Goal: Task Accomplishment & Management: Manage account settings

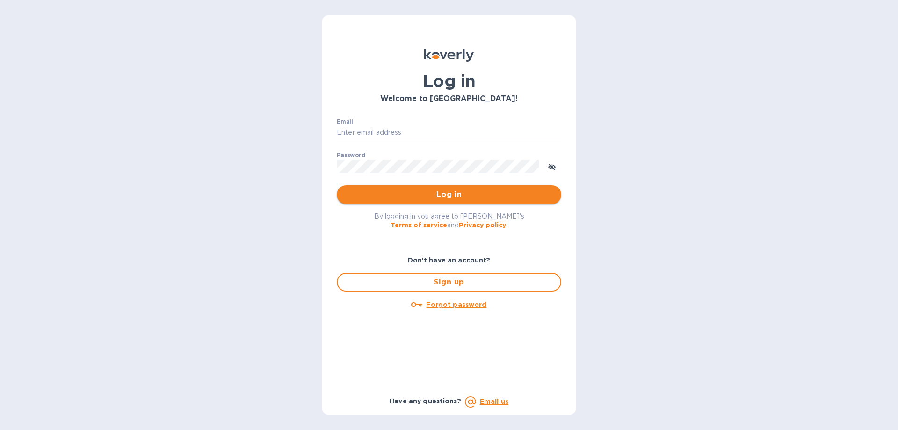
type input "[PERSON_NAME][EMAIL_ADDRESS][DOMAIN_NAME]"
click at [427, 201] on button "Log in" at bounding box center [449, 194] width 225 height 19
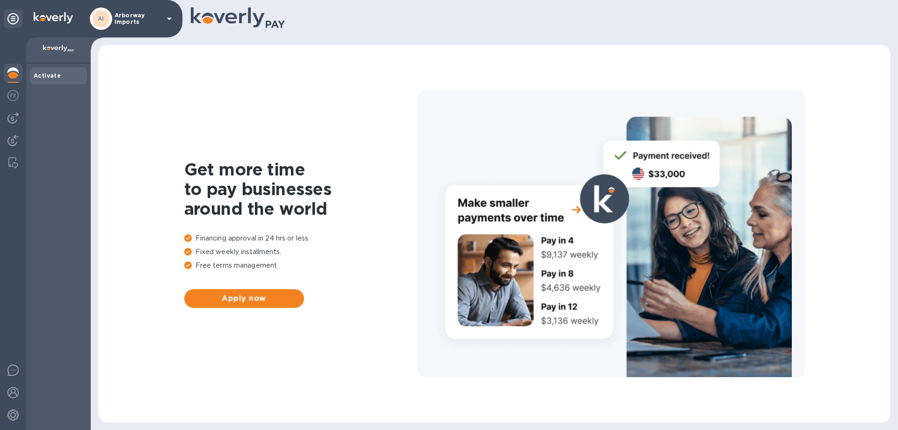
click at [148, 21] on p "Arborway Imports" at bounding box center [138, 18] width 47 height 13
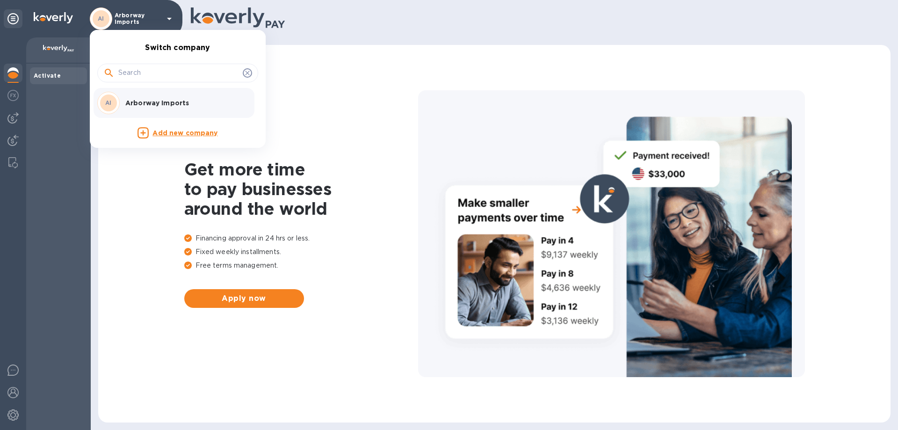
click at [140, 18] on div at bounding box center [449, 215] width 898 height 430
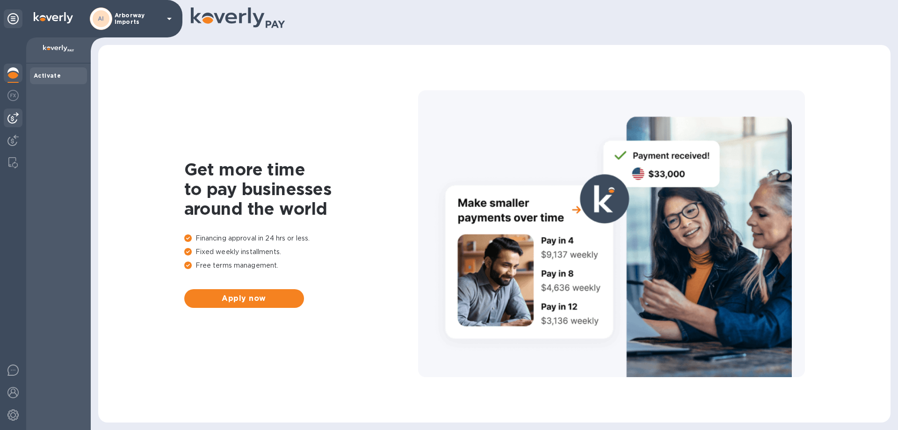
click at [10, 118] on img at bounding box center [12, 117] width 11 height 11
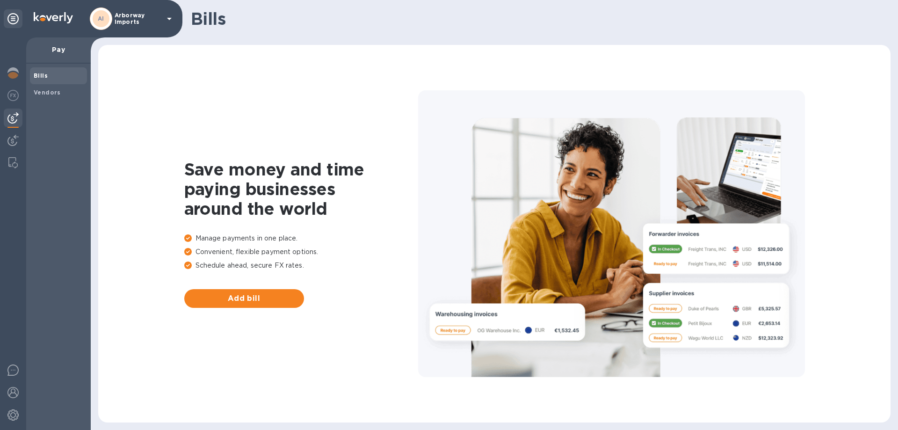
click at [120, 15] on p "Arborway Imports" at bounding box center [138, 18] width 47 height 13
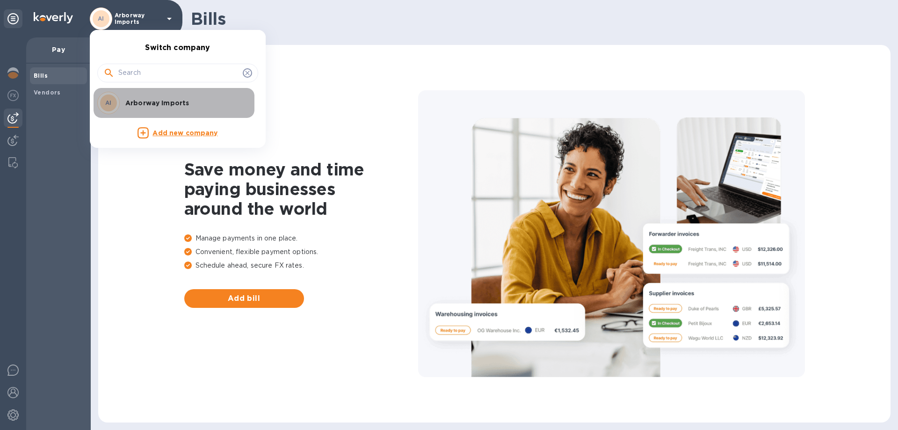
click at [136, 99] on p "Arborway Imports" at bounding box center [184, 102] width 118 height 9
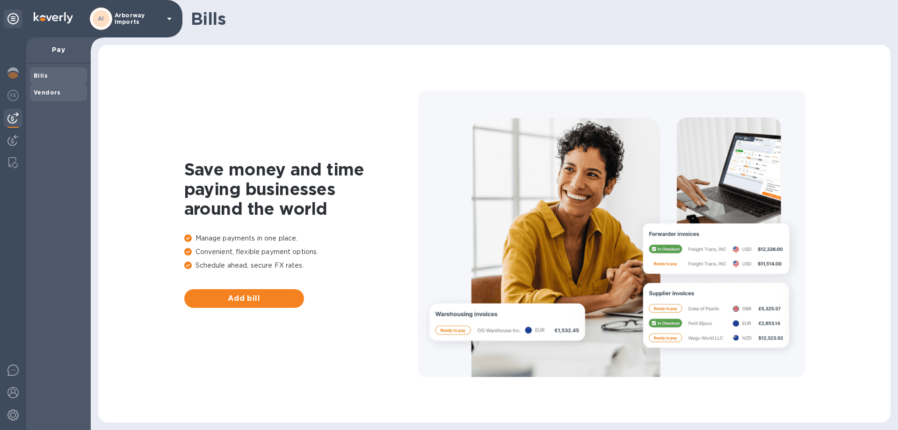
click at [45, 94] on b "Vendors" at bounding box center [47, 92] width 27 height 7
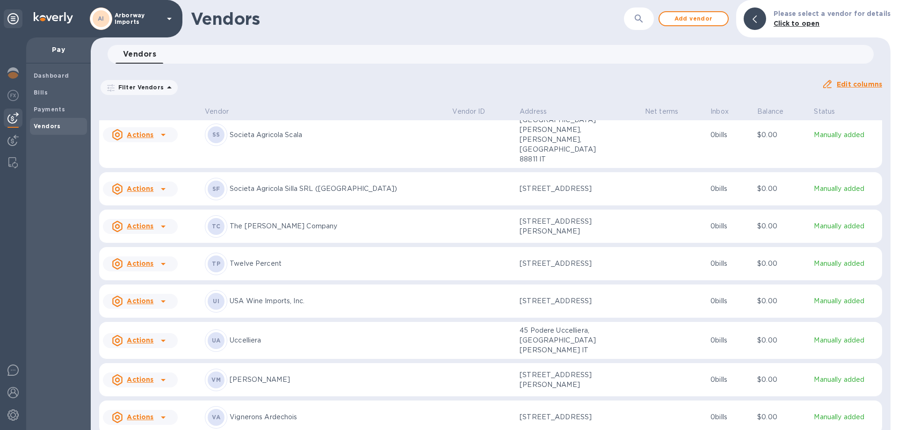
click at [270, 259] on p "Twelve Percent" at bounding box center [337, 264] width 215 height 10
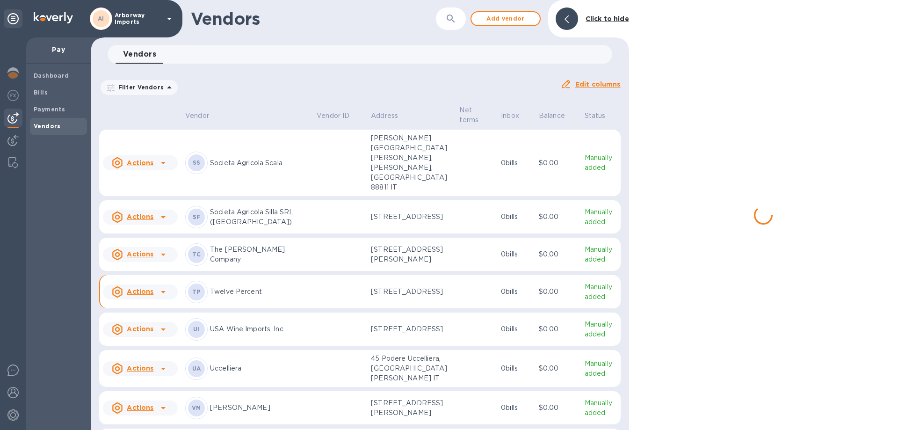
scroll to position [4602, 0]
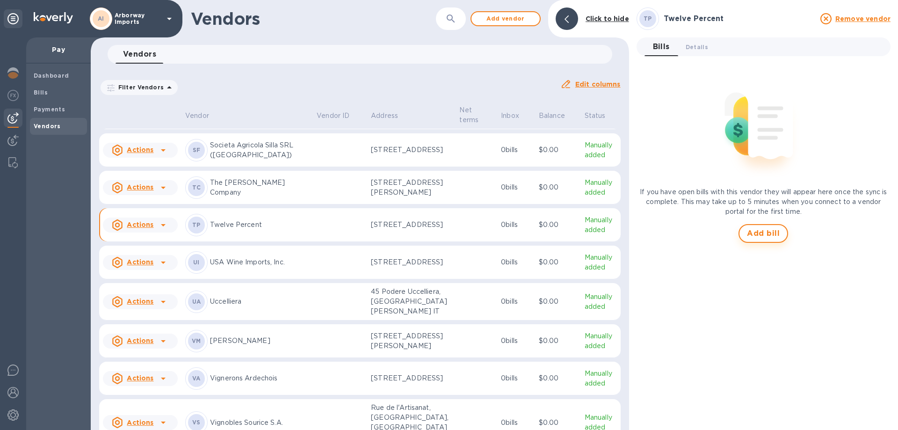
click at [754, 235] on span "Add bill" at bounding box center [763, 233] width 33 height 11
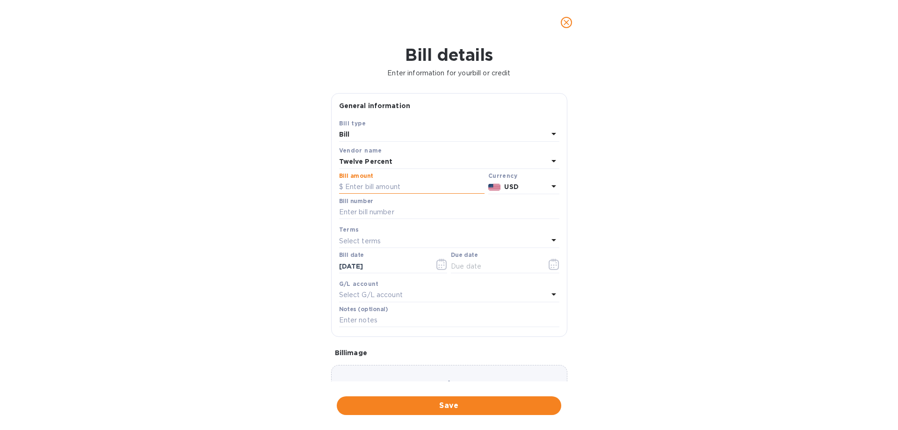
click at [408, 189] on input "text" at bounding box center [411, 187] width 145 height 14
type input "3,300"
click at [391, 219] on input "text" at bounding box center [449, 212] width 220 height 14
click at [381, 210] on input "Deposit for August Another Time And Place" at bounding box center [449, 212] width 220 height 14
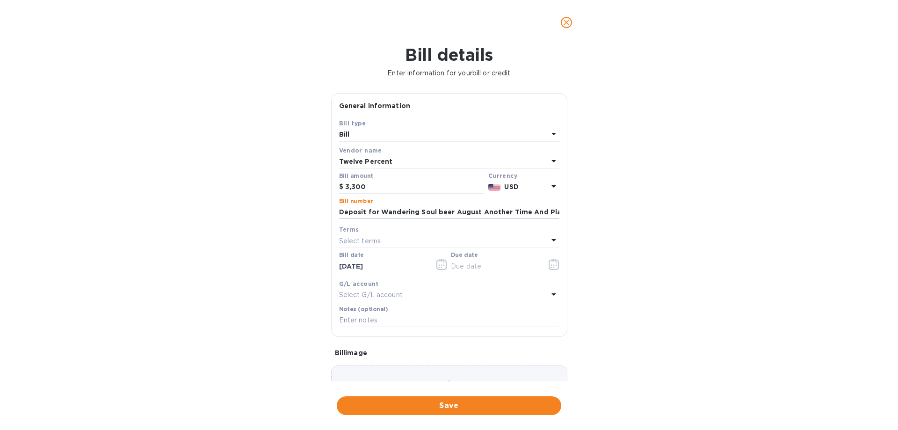
type input "Deposit for Wandering Soul beer August Another Time And Place"
click at [549, 264] on icon "button" at bounding box center [554, 264] width 11 height 11
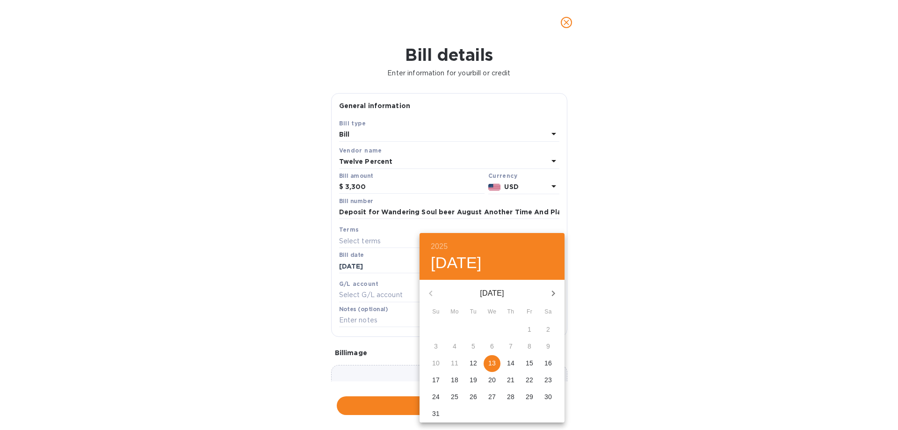
click at [490, 360] on p "13" at bounding box center [491, 362] width 7 height 9
type input "[DATE]"
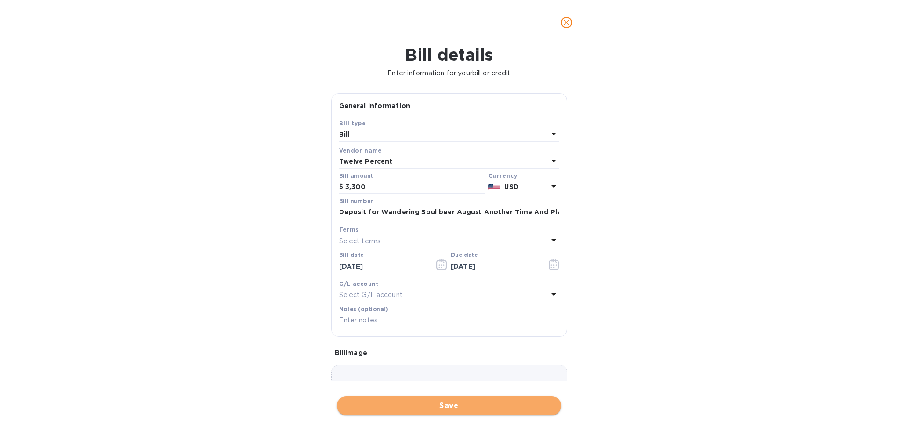
click at [444, 403] on span "Save" at bounding box center [449, 405] width 210 height 11
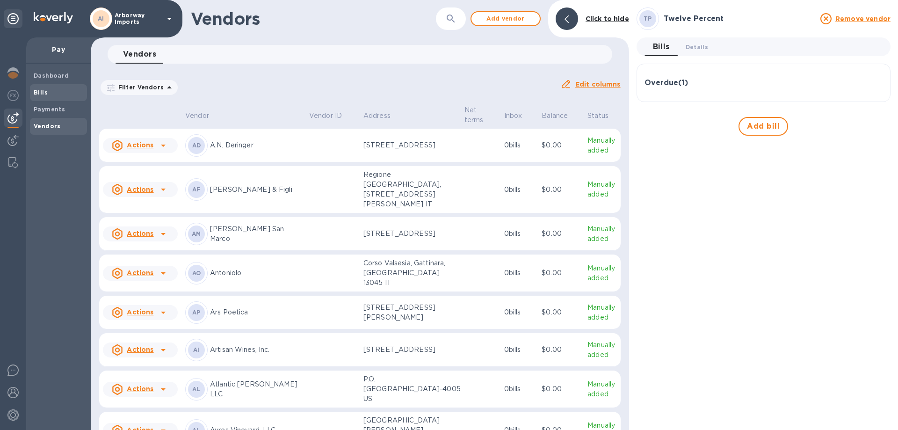
click at [43, 97] on span "Bills" at bounding box center [41, 92] width 14 height 9
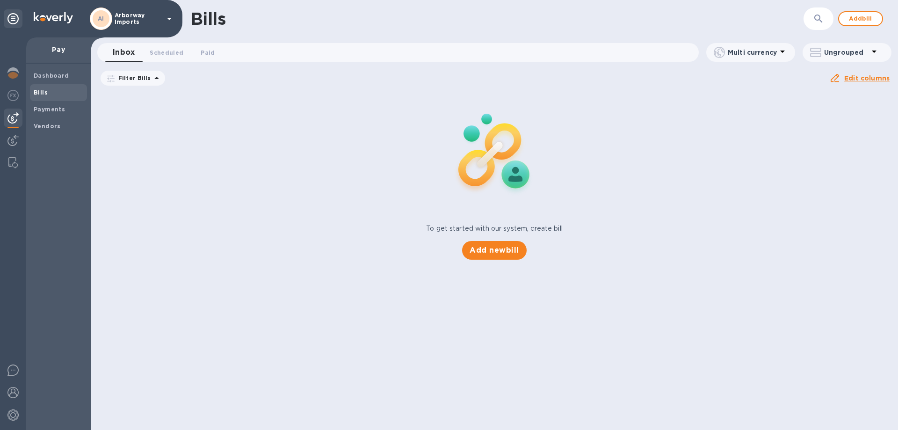
click at [47, 91] on span "Bills" at bounding box center [59, 92] width 50 height 9
click at [54, 106] on b "Payments" at bounding box center [49, 109] width 31 height 7
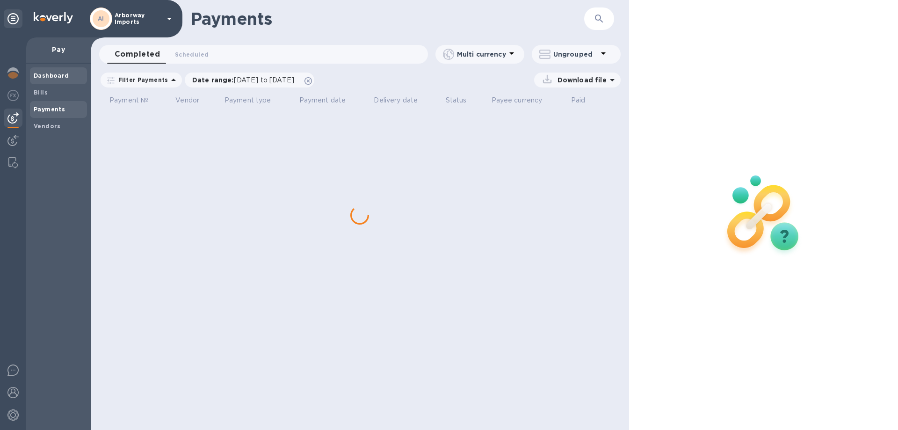
click at [48, 79] on b "Dashboard" at bounding box center [52, 75] width 36 height 7
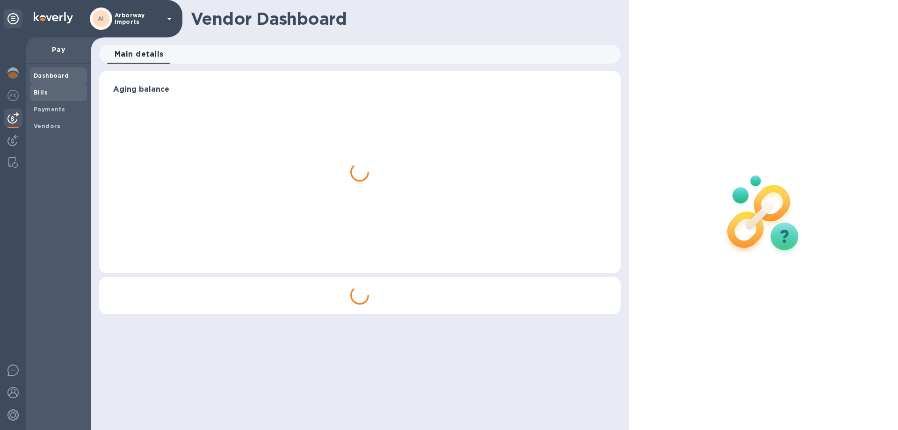
click at [43, 93] on b "Bills" at bounding box center [41, 92] width 14 height 7
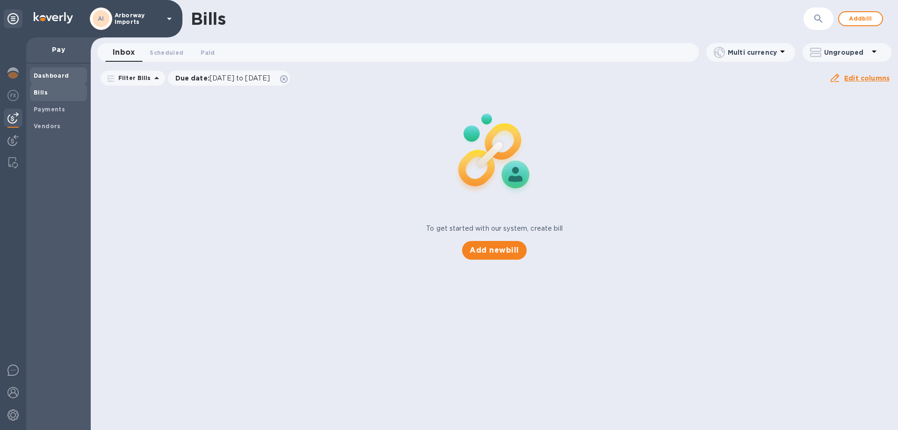
click at [50, 75] on b "Dashboard" at bounding box center [52, 75] width 36 height 7
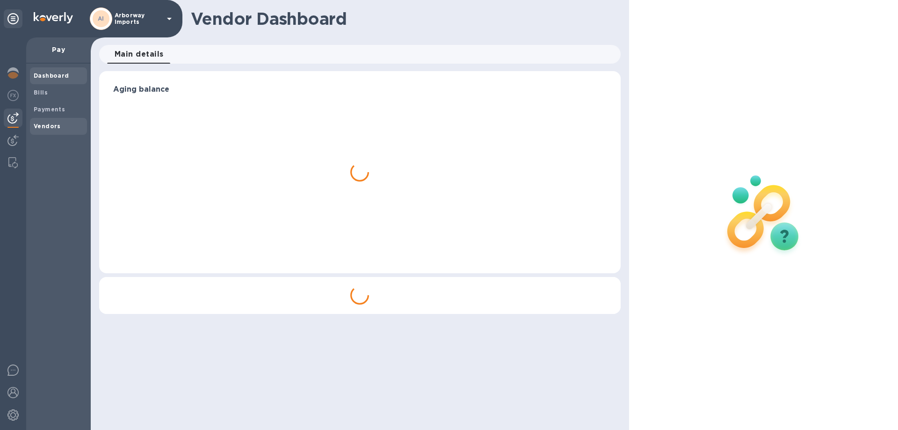
click at [55, 124] on b "Vendors" at bounding box center [47, 126] width 27 height 7
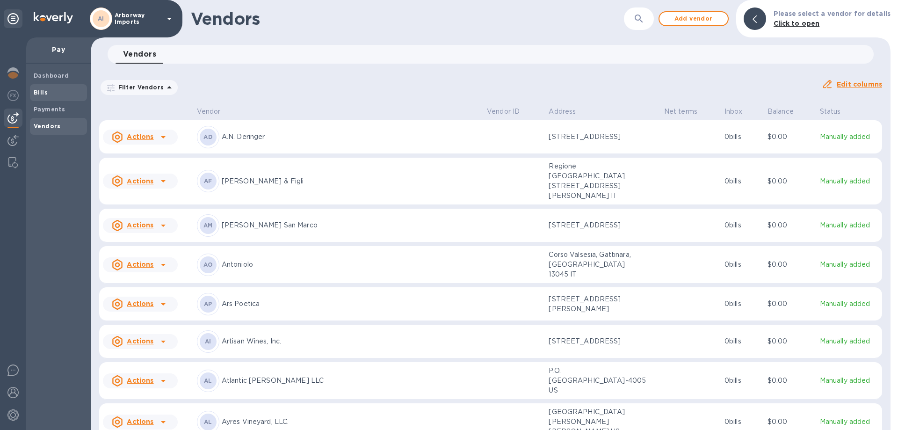
click at [56, 98] on div "Bills" at bounding box center [58, 92] width 57 height 17
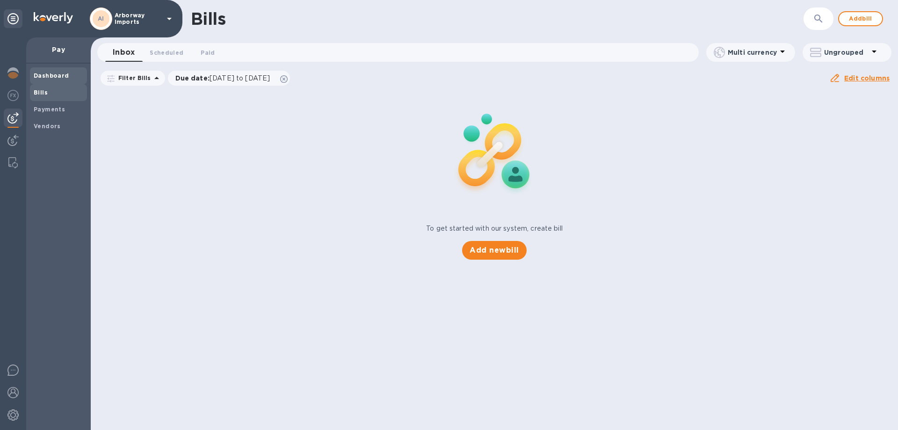
click at [68, 71] on div "Dashboard" at bounding box center [58, 75] width 57 height 17
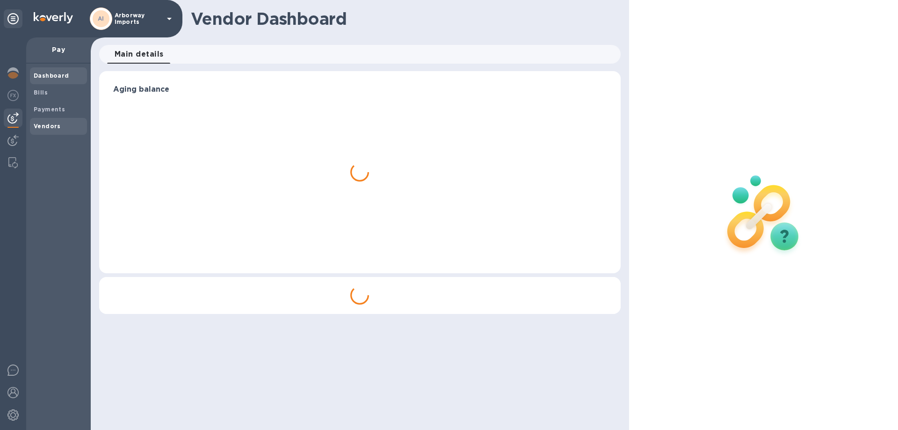
click at [53, 128] on b "Vendors" at bounding box center [47, 126] width 27 height 7
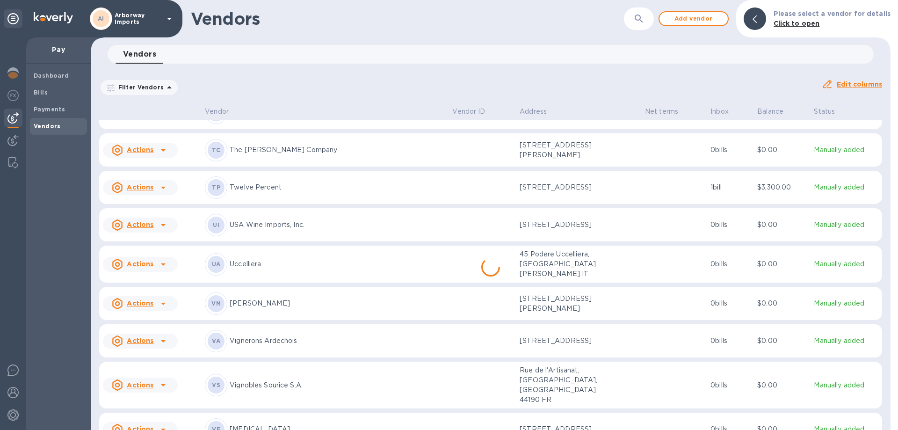
scroll to position [4628, 0]
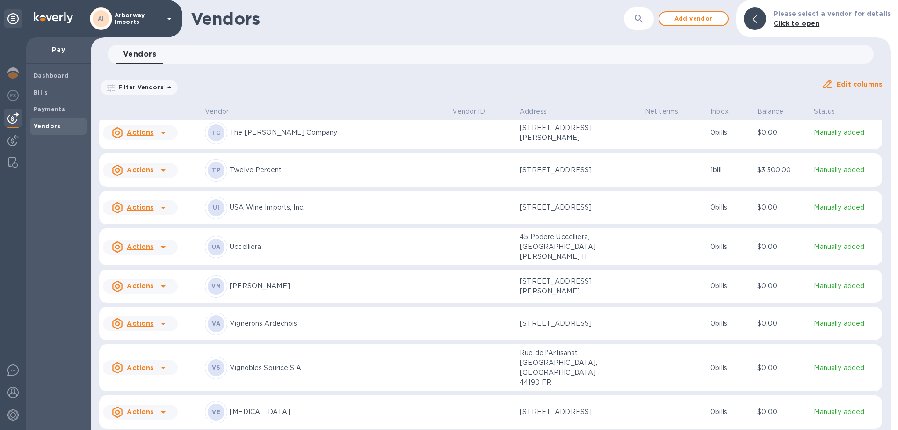
click at [287, 159] on div "TP Twelve Percent" at bounding box center [325, 170] width 240 height 22
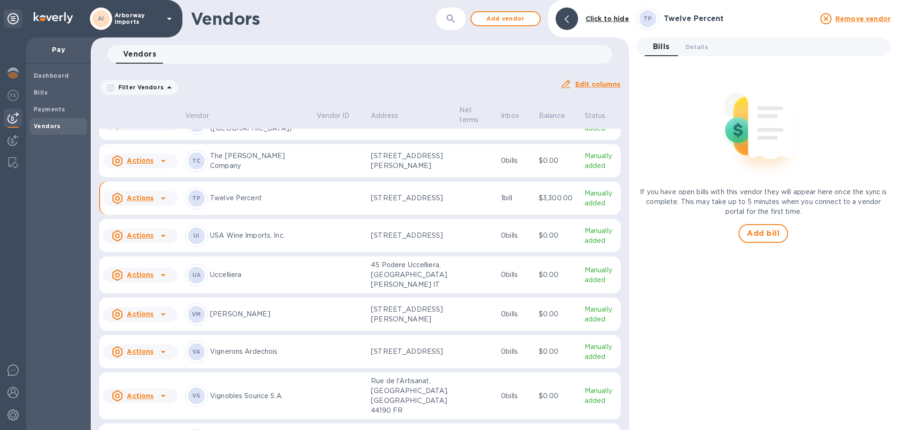
scroll to position [4697, 0]
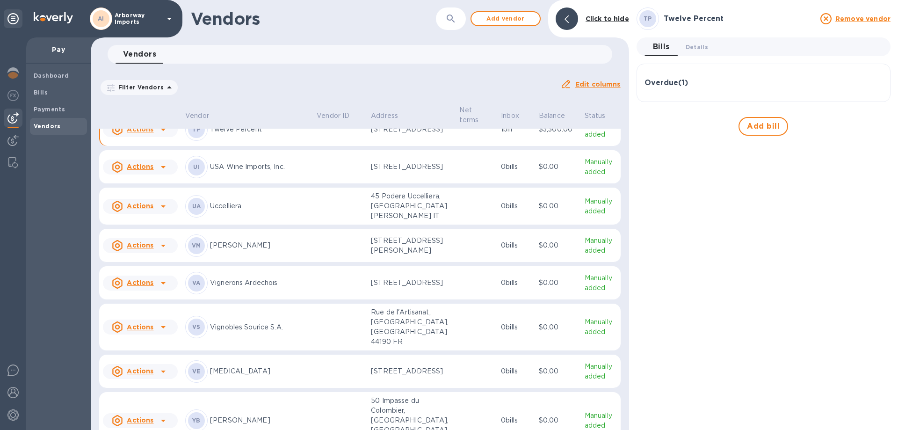
click at [686, 81] on h3 "Overdue ( 1 )" at bounding box center [666, 83] width 43 height 9
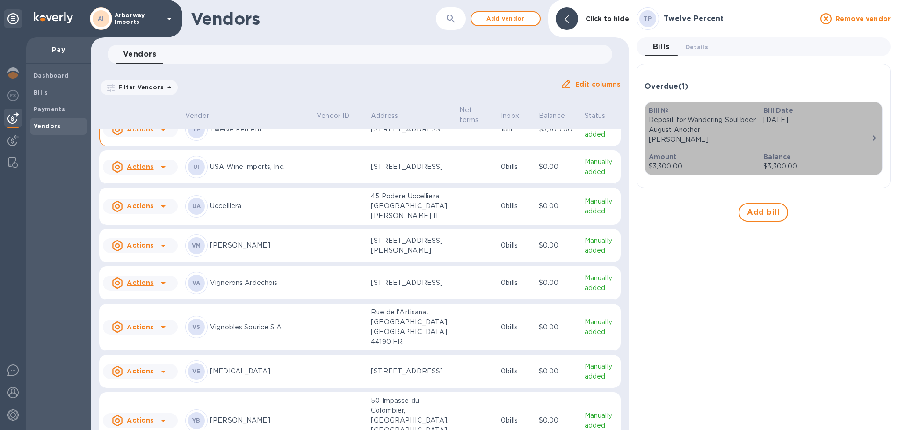
click at [697, 138] on div "Bill № Deposit for Wandering Soul beer August Another [PERSON_NAME]" at bounding box center [702, 125] width 115 height 46
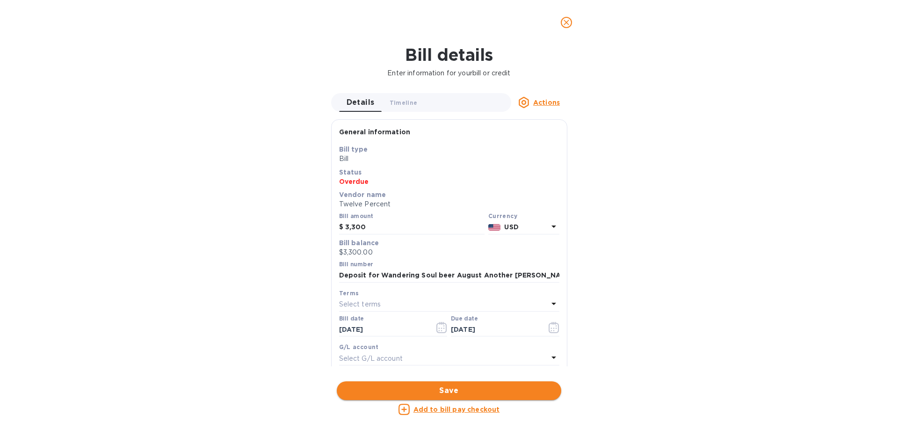
click at [468, 391] on span "Save" at bounding box center [449, 390] width 210 height 11
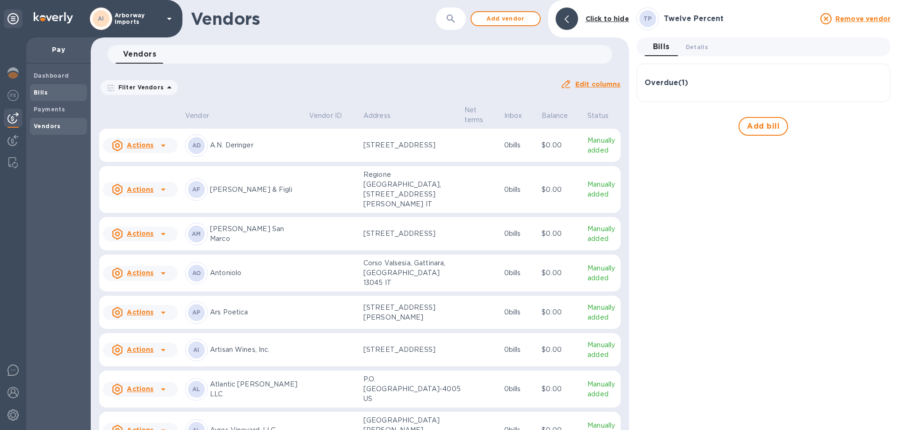
click at [65, 90] on span "Bills" at bounding box center [59, 92] width 50 height 9
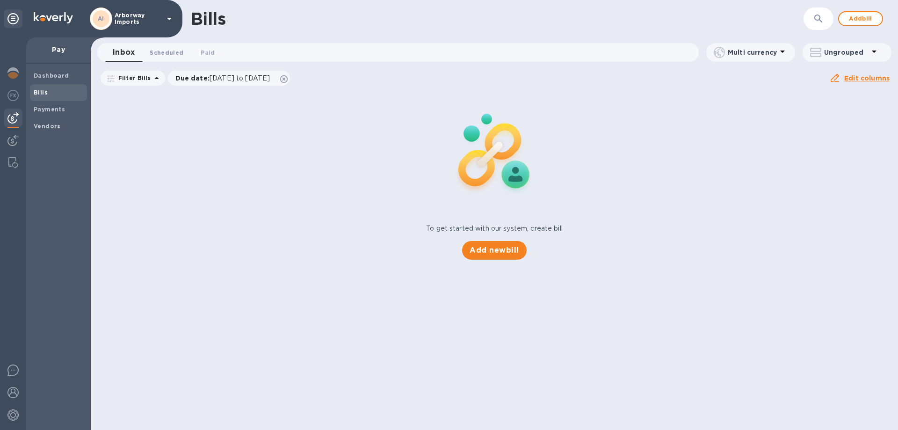
click at [159, 50] on span "Scheduled 0" at bounding box center [167, 53] width 34 height 10
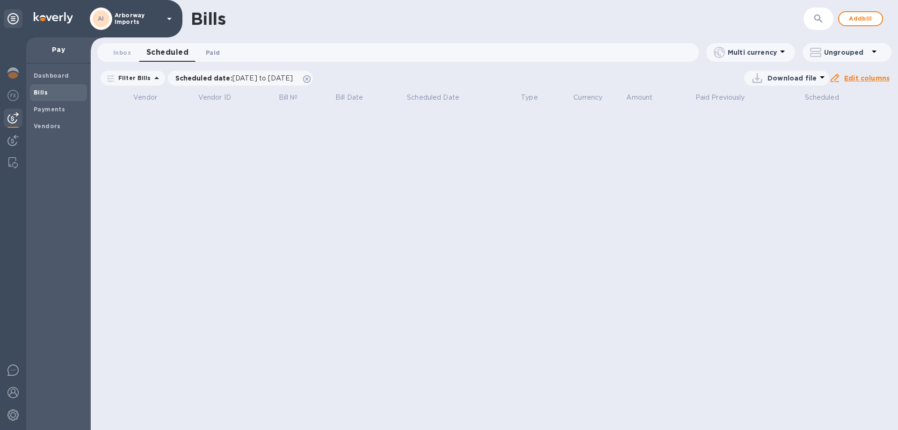
click at [218, 51] on span "Paid 0" at bounding box center [213, 53] width 14 height 10
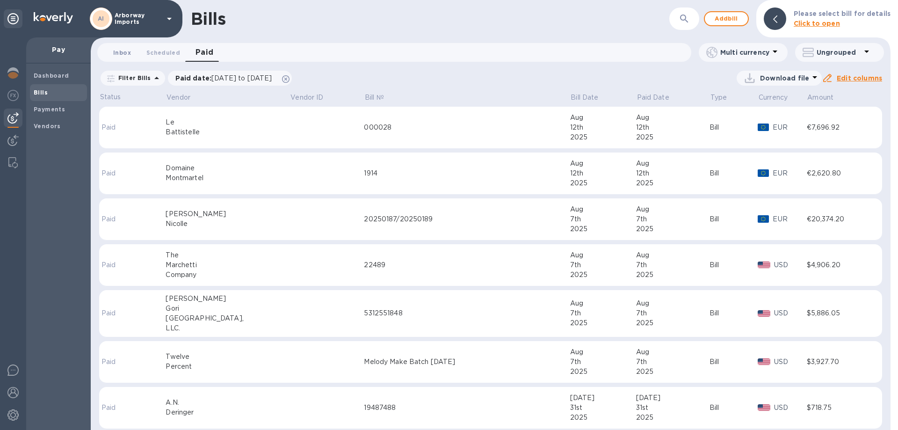
click at [131, 52] on span "Inbox 0" at bounding box center [122, 53] width 19 height 10
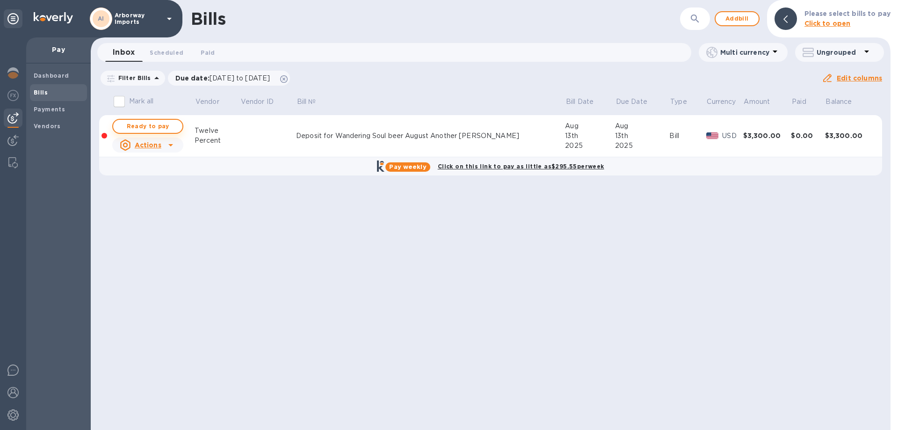
click at [147, 130] on span "Ready to pay" at bounding box center [148, 126] width 54 height 11
checkbox input "true"
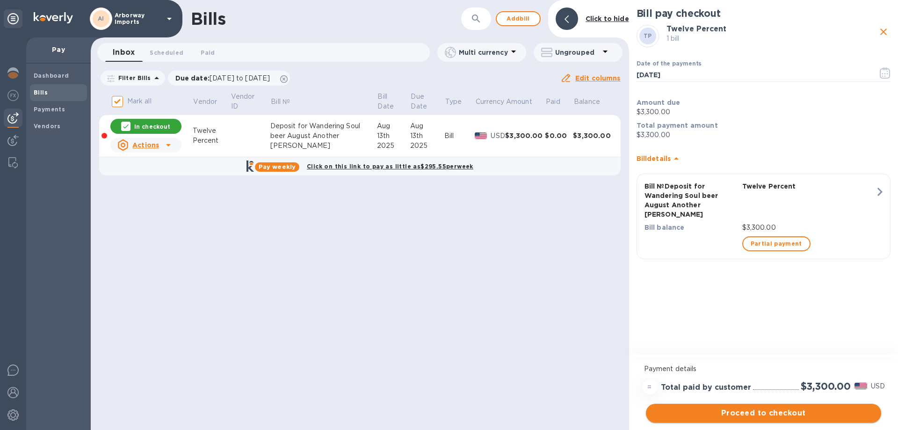
click at [785, 406] on button "Proceed to checkout" at bounding box center [763, 413] width 235 height 19
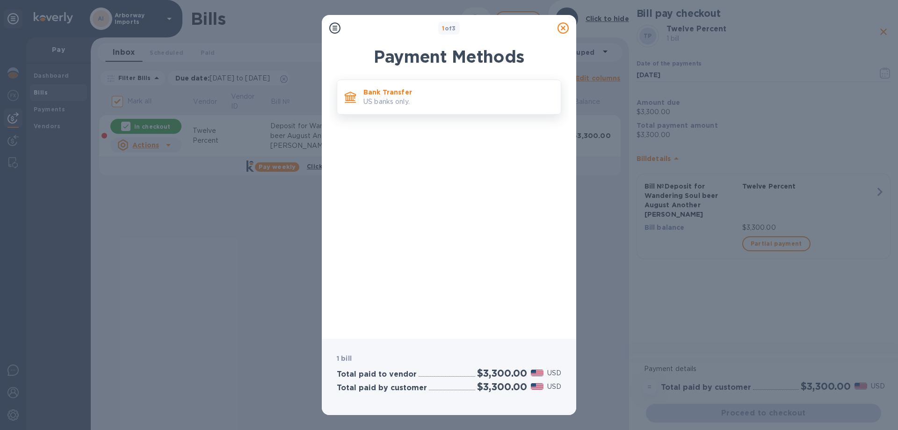
click at [422, 104] on p "US banks only." at bounding box center [458, 102] width 190 height 10
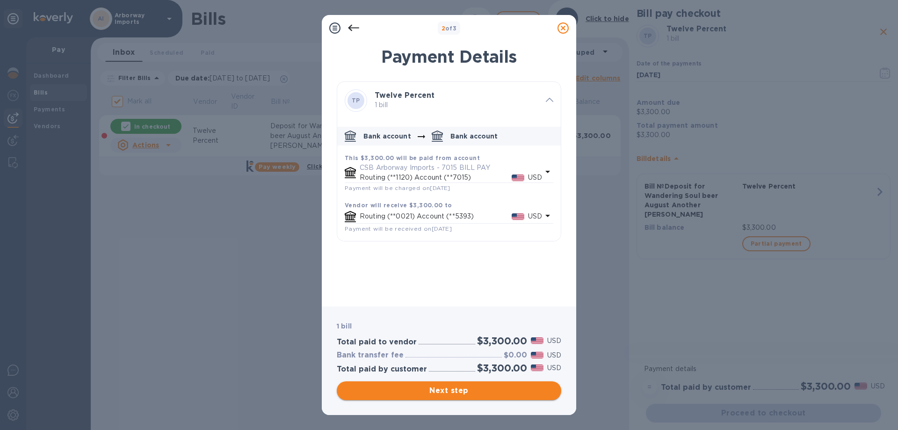
click at [465, 384] on button "Next step" at bounding box center [449, 390] width 225 height 19
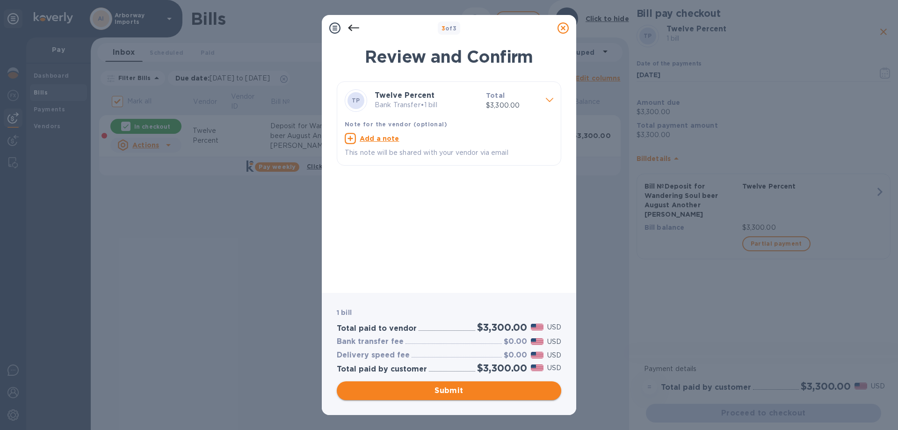
click at [463, 387] on span "Submit" at bounding box center [449, 390] width 210 height 11
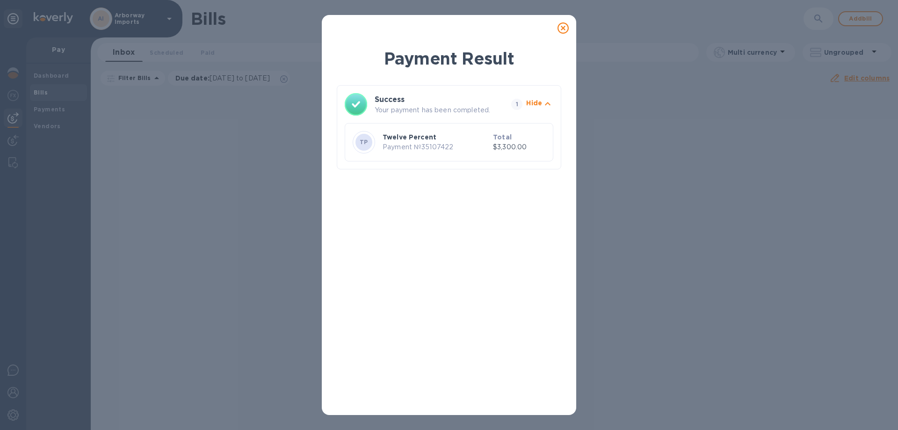
click at [560, 26] on icon at bounding box center [563, 27] width 11 height 11
